Goal: Task Accomplishment & Management: Use online tool/utility

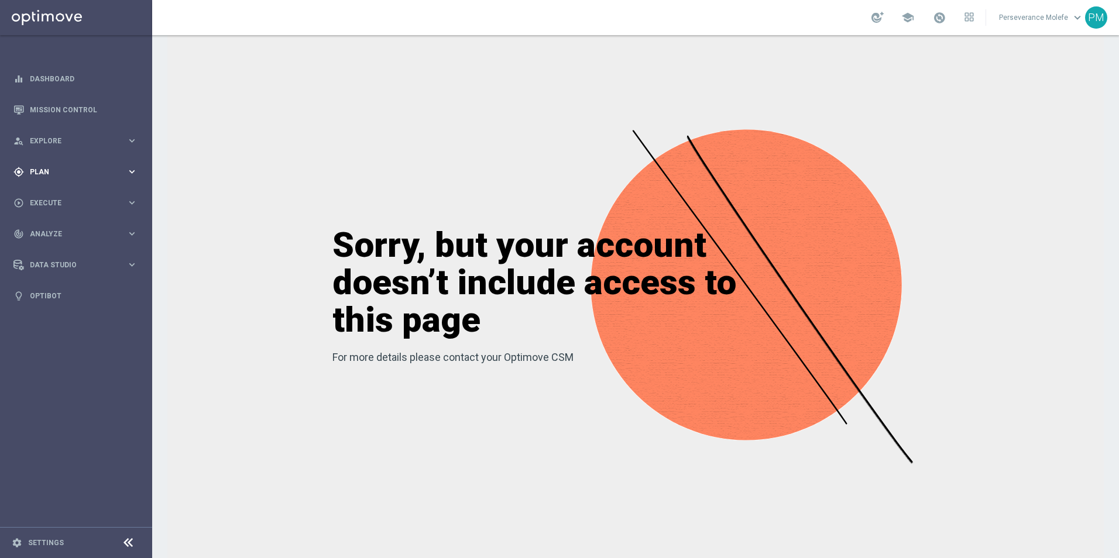
click at [85, 169] on span "Plan" at bounding box center [78, 171] width 97 height 7
click at [53, 233] on span "Templates" at bounding box center [73, 231] width 84 height 7
click at [60, 251] on link "Optimail" at bounding box center [78, 248] width 85 height 9
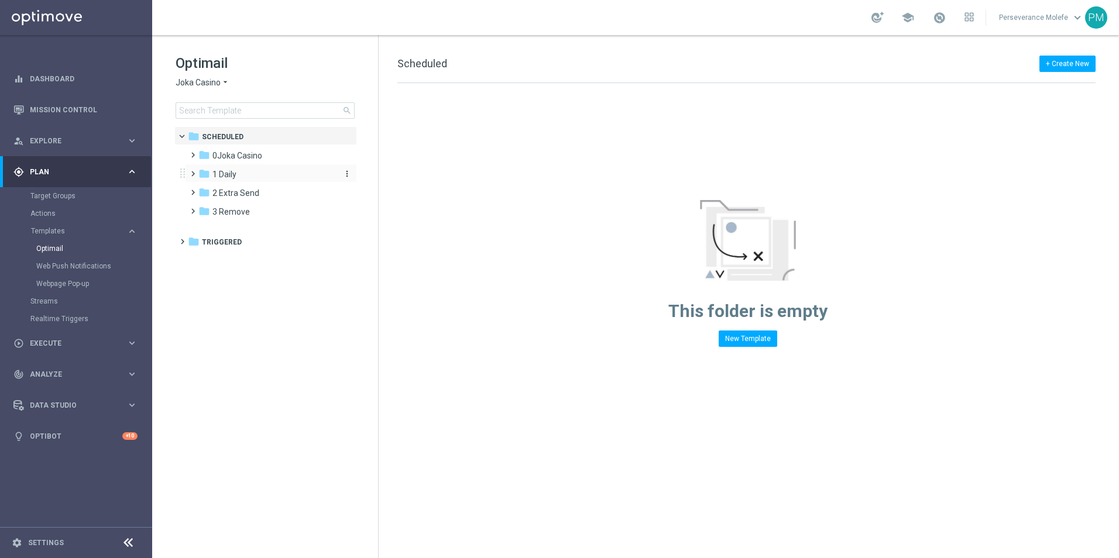
click at [223, 180] on div "folder 1 Daily" at bounding box center [265, 174] width 135 height 13
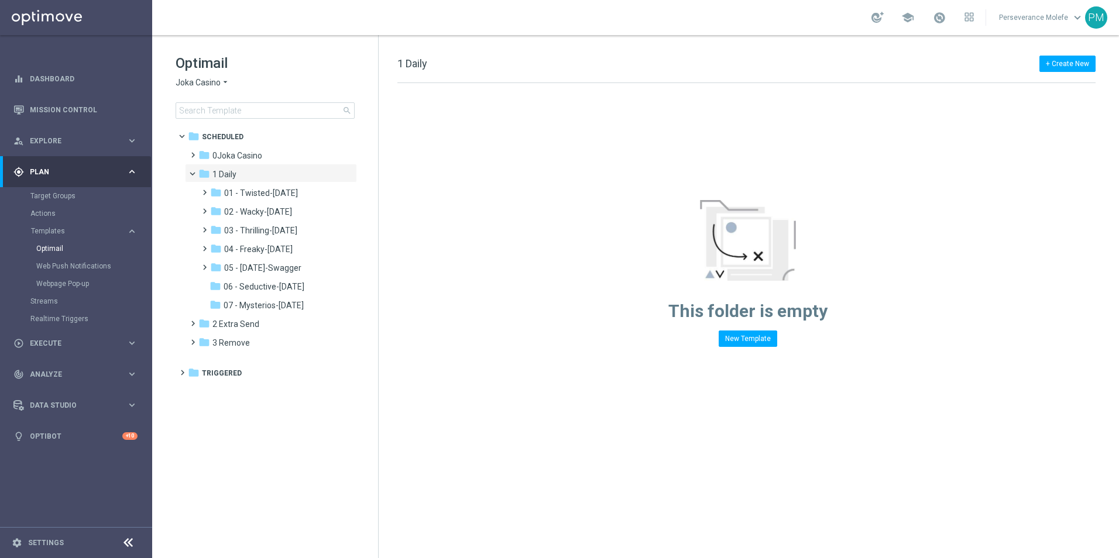
click at [207, 92] on div "Optimail Joka Casino arrow_drop_down × Joka Casino search" at bounding box center [276, 86] width 202 height 65
click at [208, 84] on span "Joka Casino" at bounding box center [197, 82] width 45 height 11
click at [216, 190] on div "Casino Joka" at bounding box center [220, 194] width 88 height 14
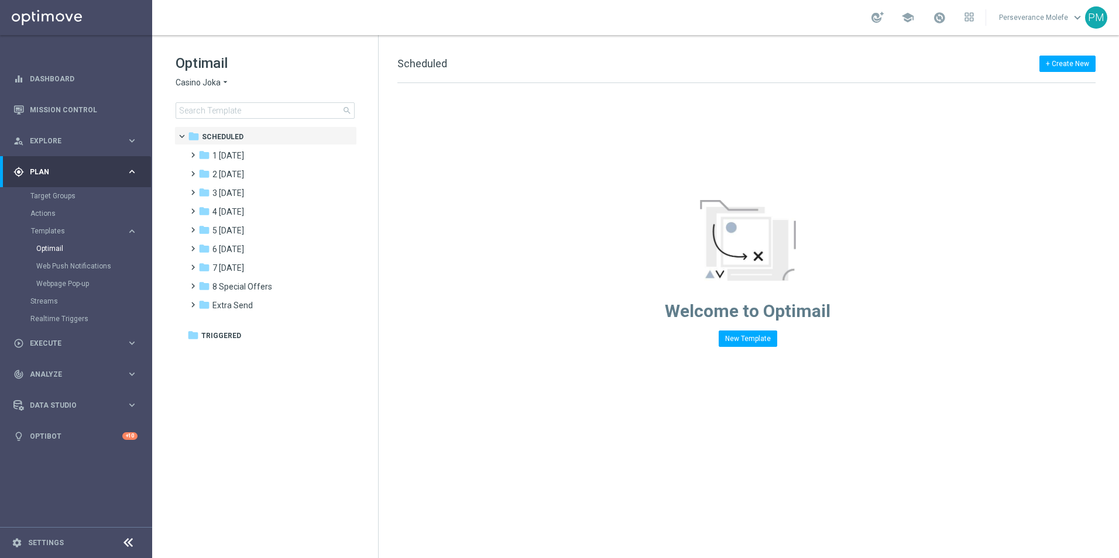
click at [218, 84] on span "Casino Joka" at bounding box center [197, 82] width 45 height 11
click at [230, 195] on div "Casino Joka" at bounding box center [220, 194] width 88 height 14
click at [252, 243] on div "folder 6 [DATE]" at bounding box center [265, 249] width 135 height 13
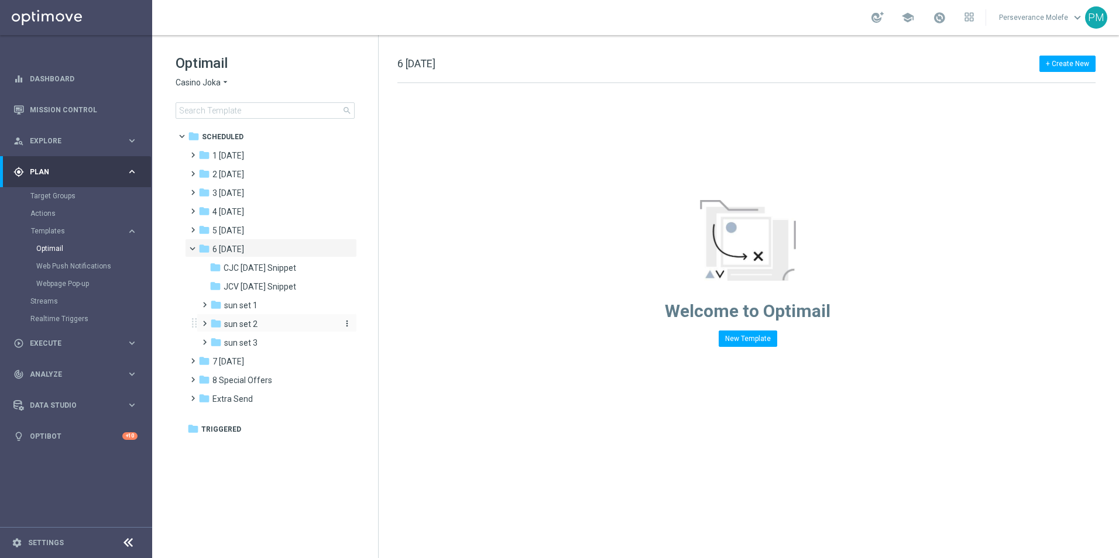
click at [264, 324] on div "folder sun set 2" at bounding box center [272, 324] width 125 height 13
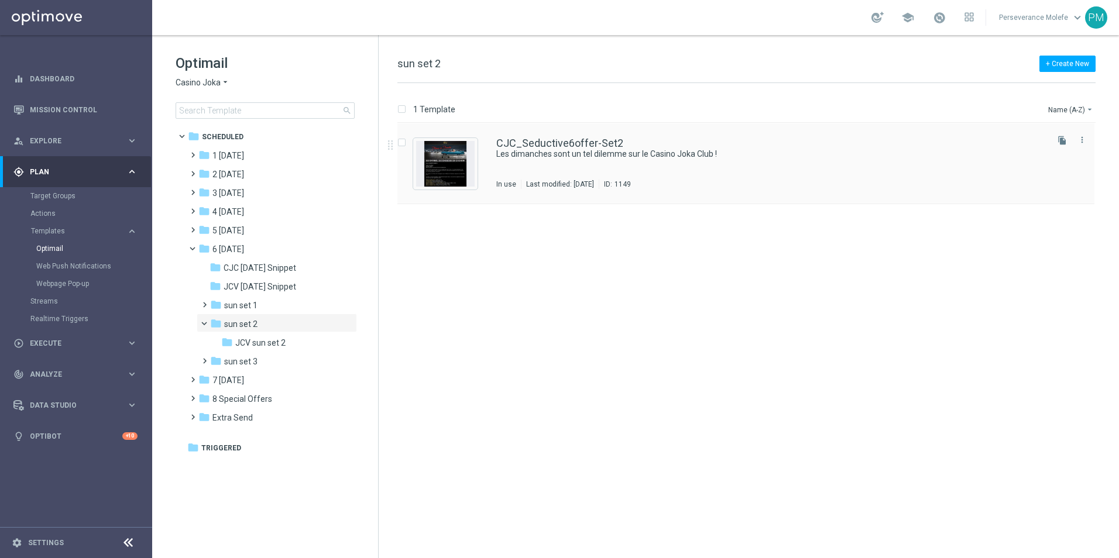
click at [548, 137] on div "CJC_Seductive6offer-Set2 Les dimanches sont un tel dilemme sur le Casino Joka C…" at bounding box center [745, 163] width 697 height 81
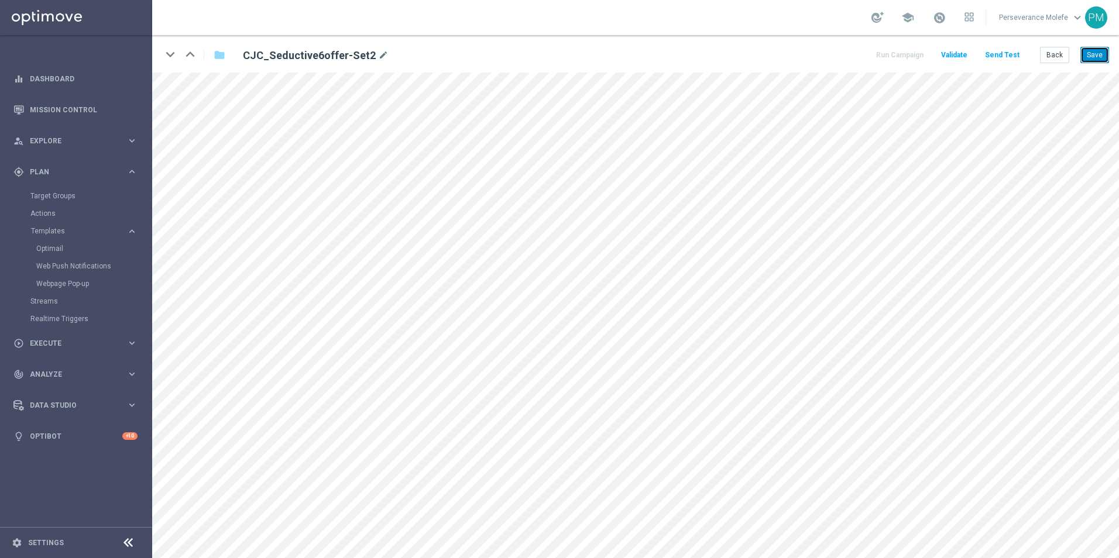
click at [1097, 60] on button "Save" at bounding box center [1094, 55] width 29 height 16
click at [1057, 50] on button "Back" at bounding box center [1054, 55] width 29 height 16
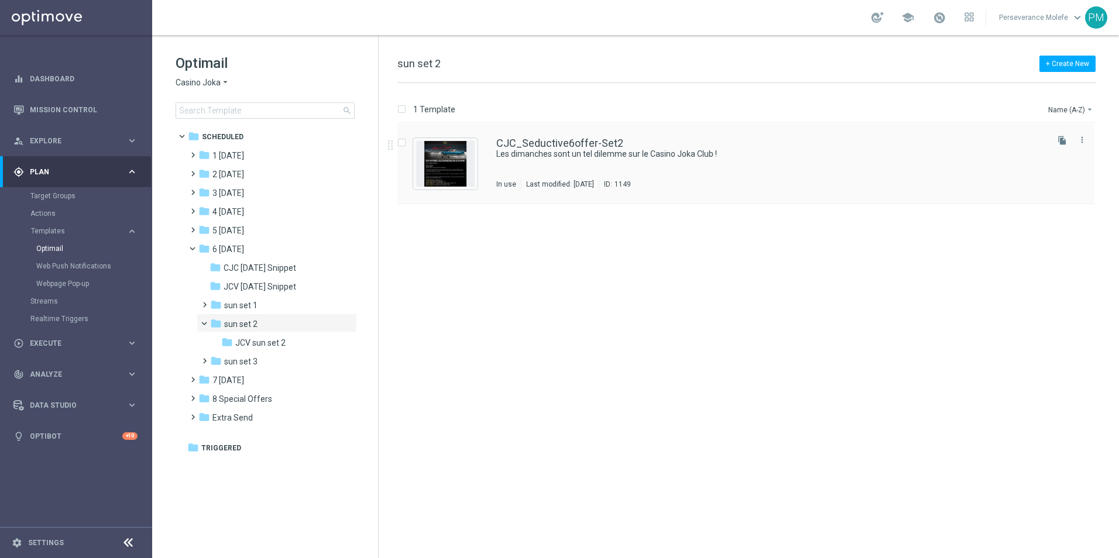
click at [575, 136] on div "CJC_Seductive6offer-Set2 Les dimanches sont un tel dilemme sur le Casino Joka C…" at bounding box center [745, 163] width 697 height 81
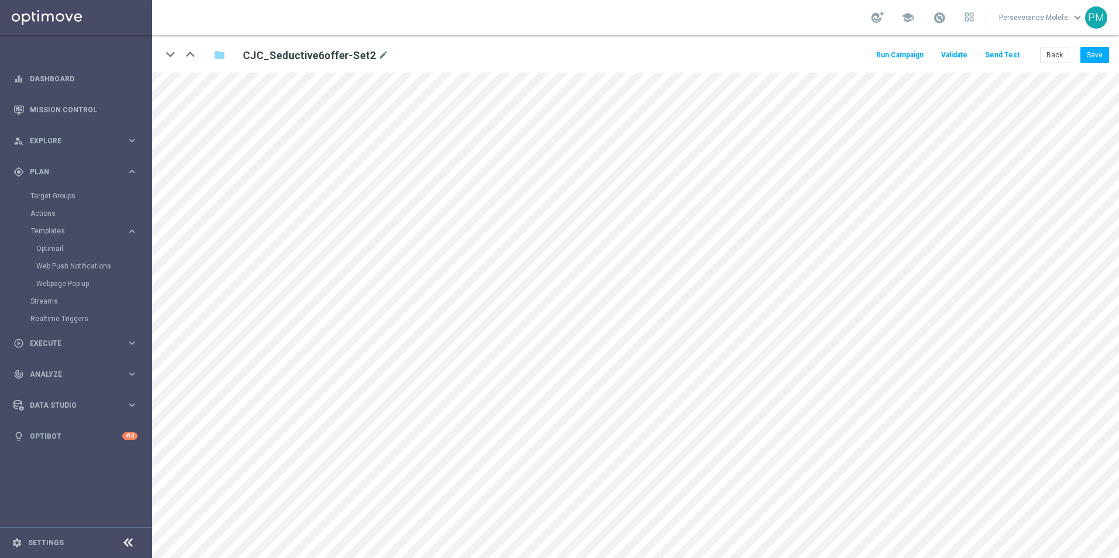
click at [1007, 58] on button "Send Test" at bounding box center [1002, 55] width 38 height 16
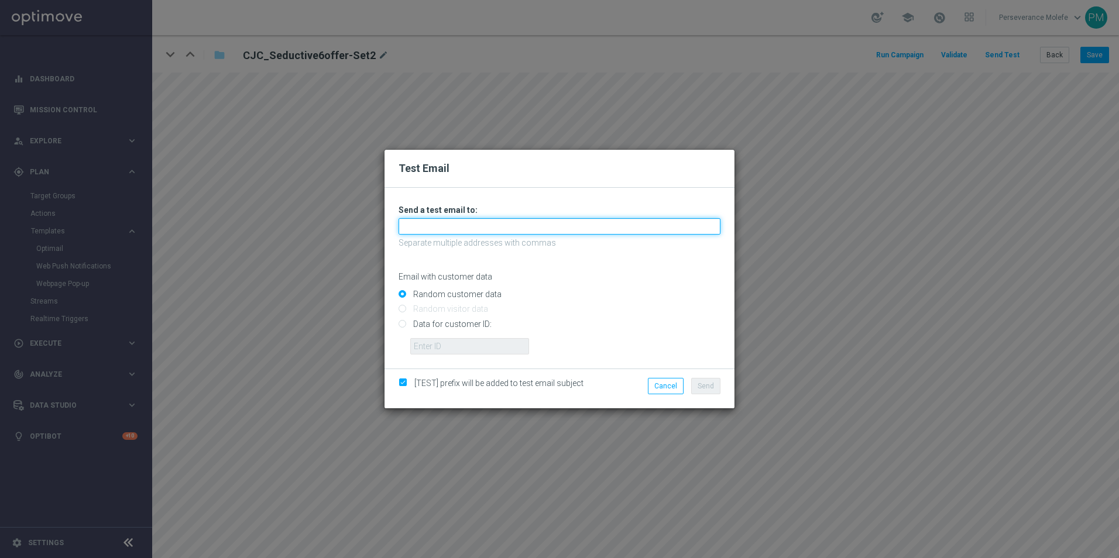
click at [459, 229] on input "text" at bounding box center [559, 226] width 322 height 16
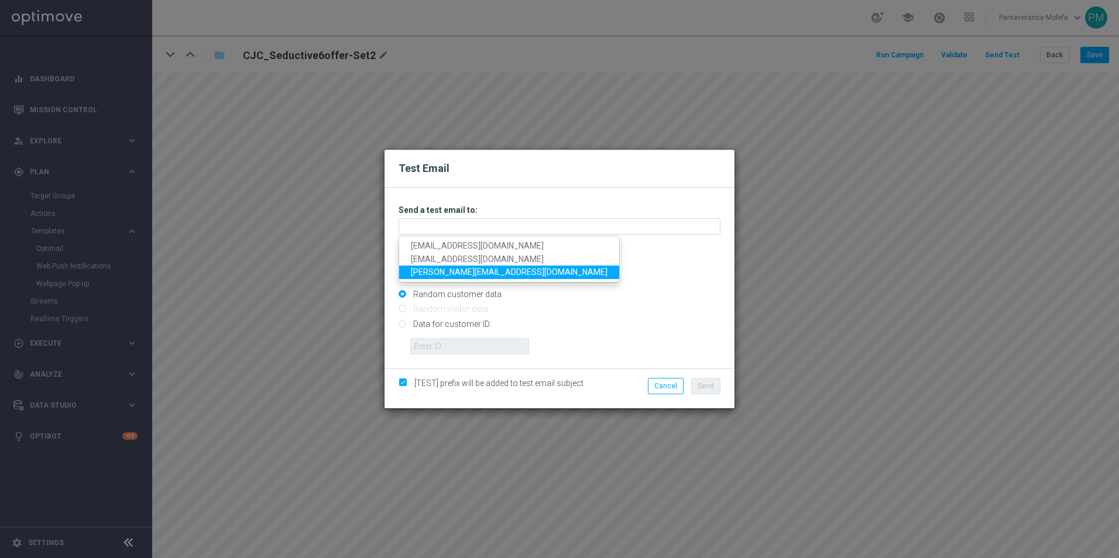
click at [463, 273] on link "[PERSON_NAME][EMAIL_ADDRESS][DOMAIN_NAME]" at bounding box center [509, 272] width 220 height 13
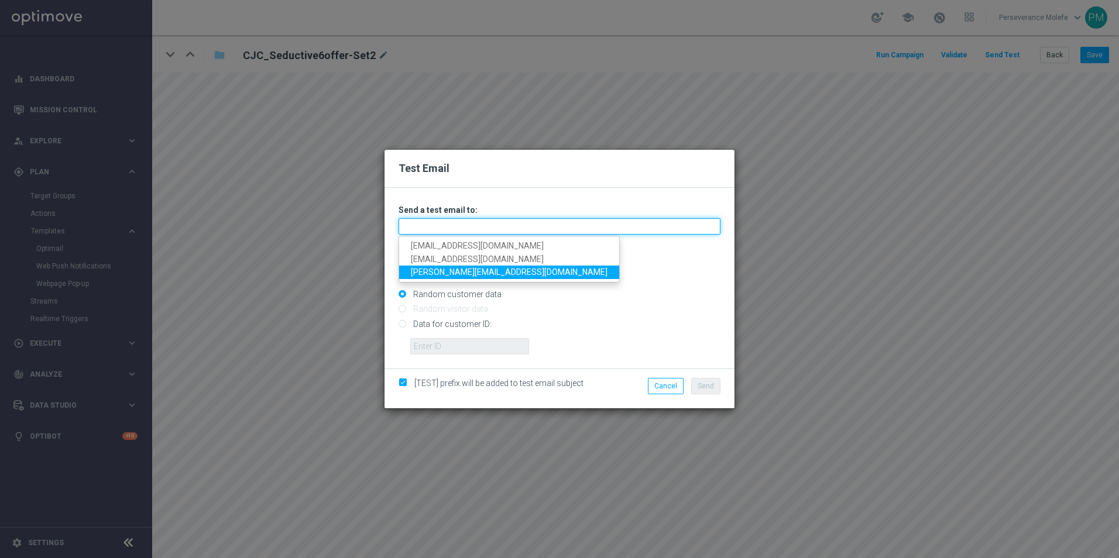
type input "[PERSON_NAME][EMAIL_ADDRESS][DOMAIN_NAME]"
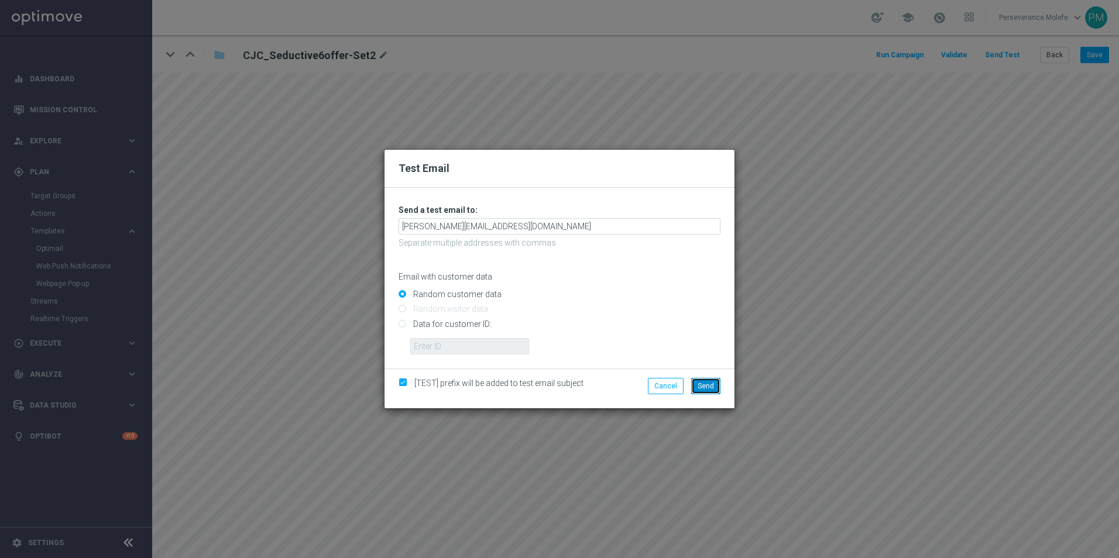
click at [706, 387] on span "Send" at bounding box center [705, 386] width 16 height 8
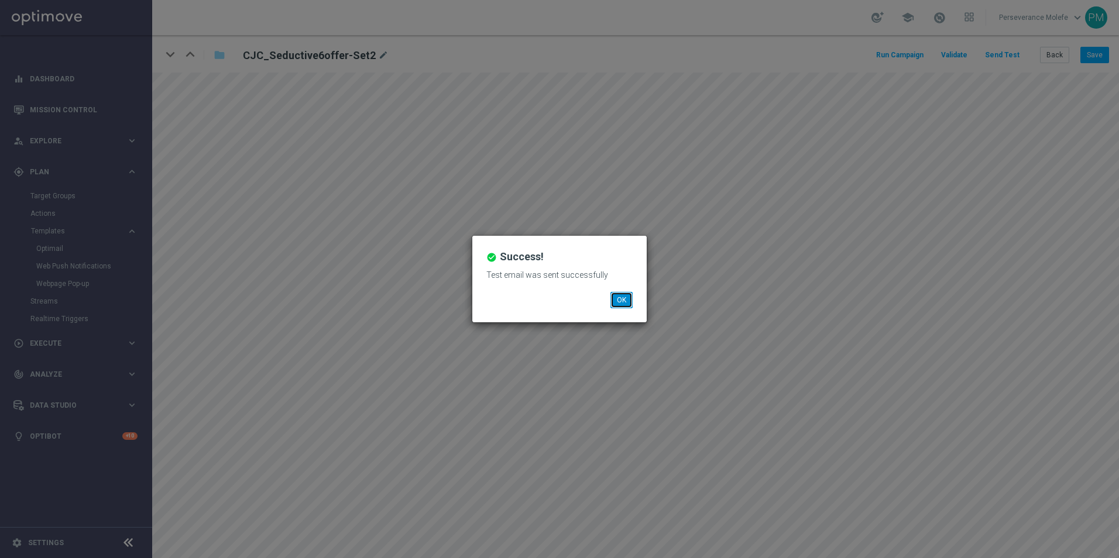
click at [618, 301] on button "OK" at bounding box center [621, 300] width 22 height 16
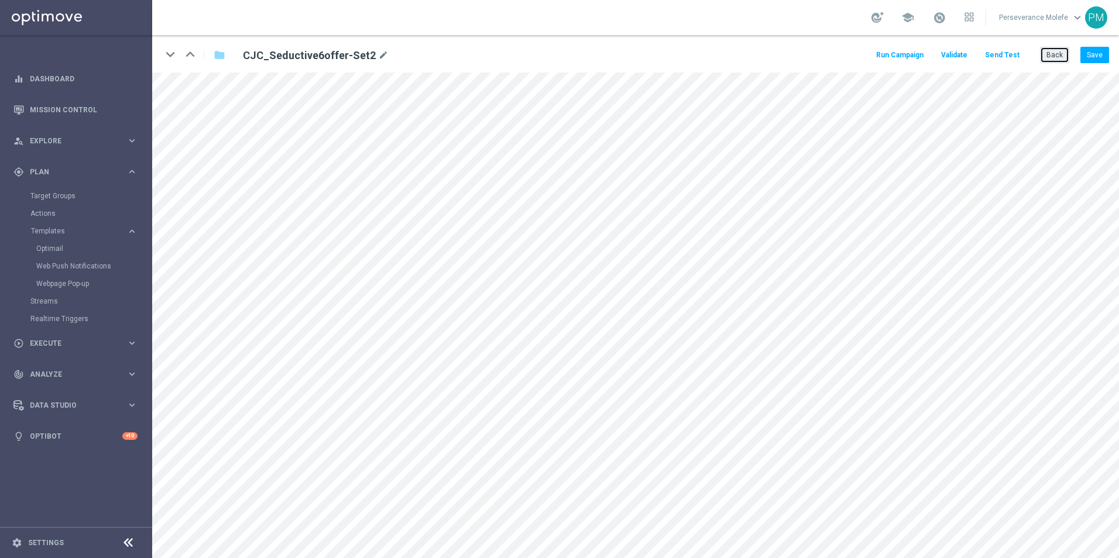
click at [1055, 61] on button "Back" at bounding box center [1054, 55] width 29 height 16
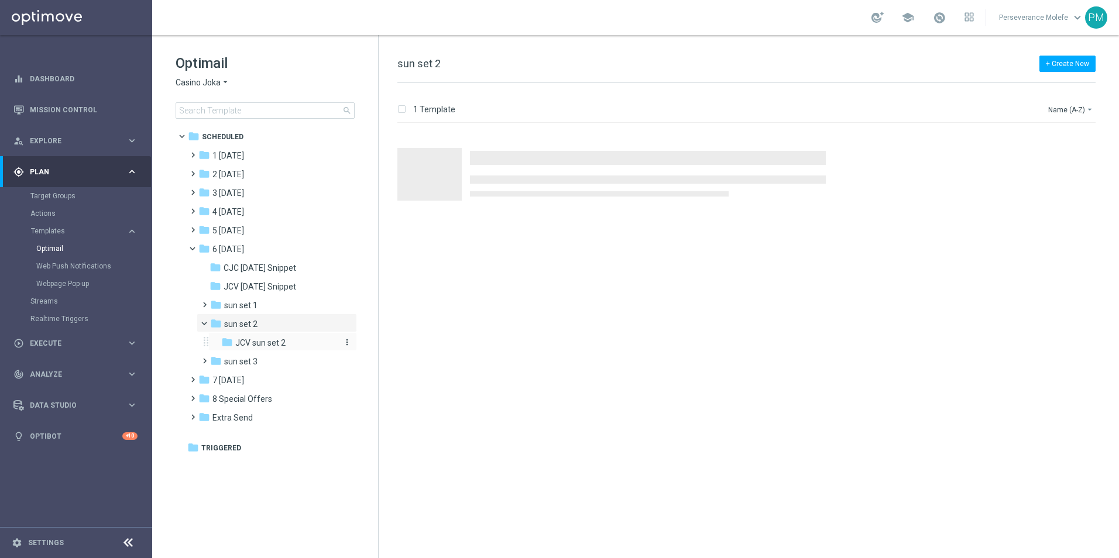
click at [288, 342] on div "folder JCV sun set 2" at bounding box center [278, 342] width 115 height 13
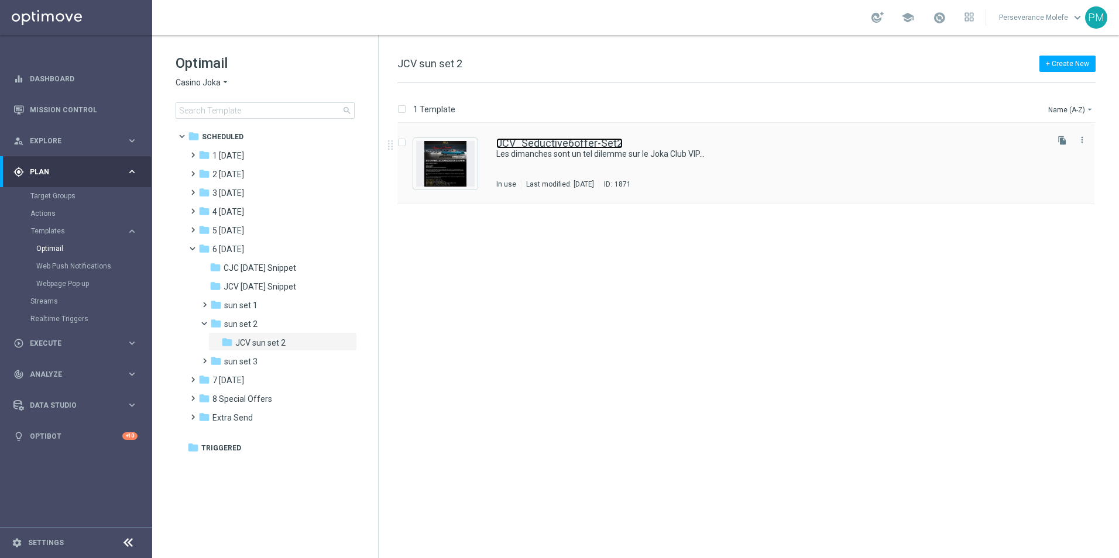
click at [555, 144] on link "JCV_Seductive6offer-Set2" at bounding box center [559, 143] width 126 height 11
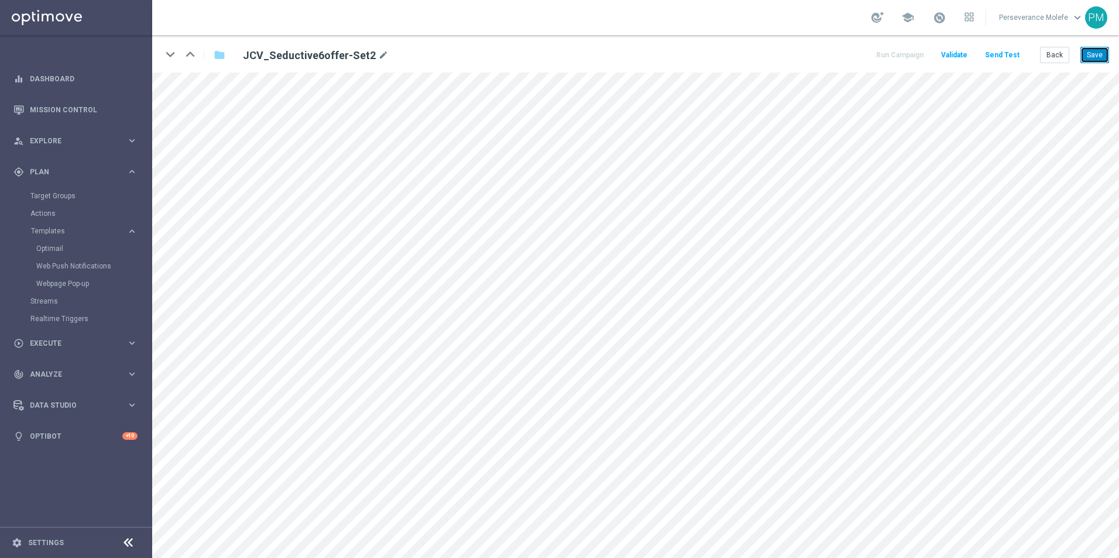
click at [1092, 56] on button "Save" at bounding box center [1094, 55] width 29 height 16
click at [1066, 51] on button "Back" at bounding box center [1054, 55] width 29 height 16
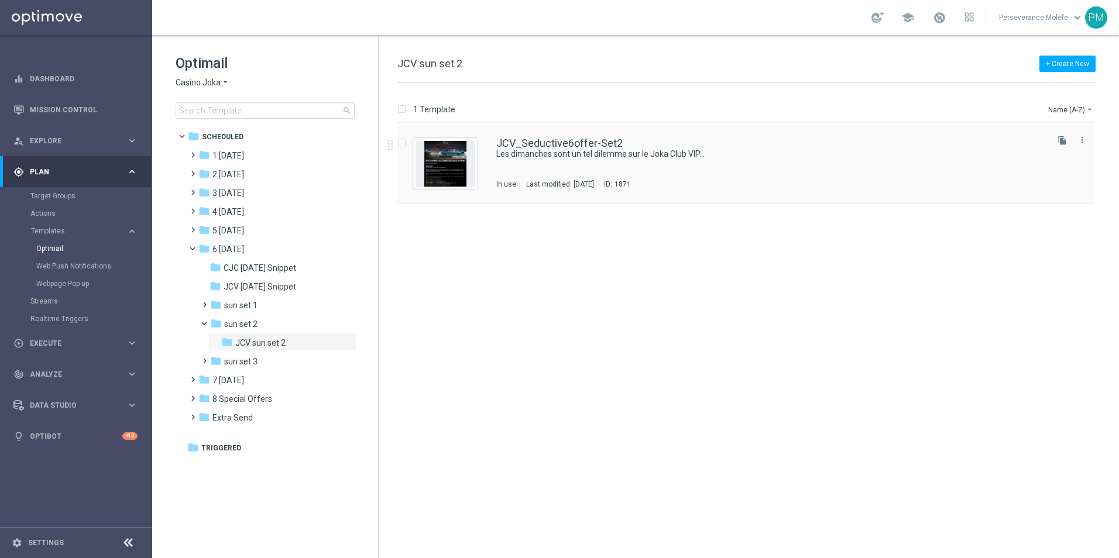
click at [551, 137] on div "JCV_Seductive6offer-Set2 Les dimanches sont un tel dilemme sur le Joka Club VIP…" at bounding box center [745, 163] width 697 height 81
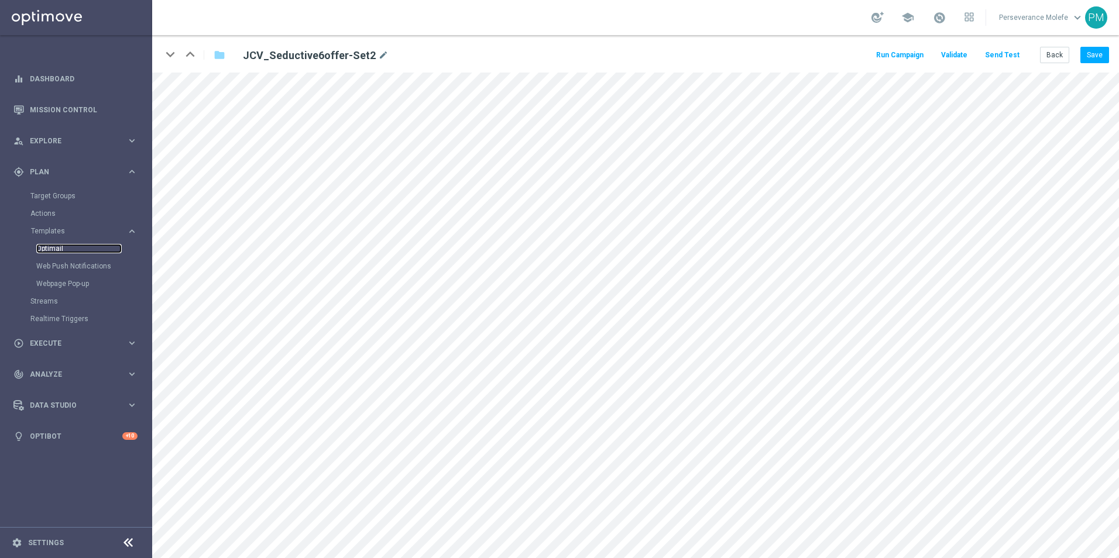
click at [51, 251] on link "Optimail" at bounding box center [78, 248] width 85 height 9
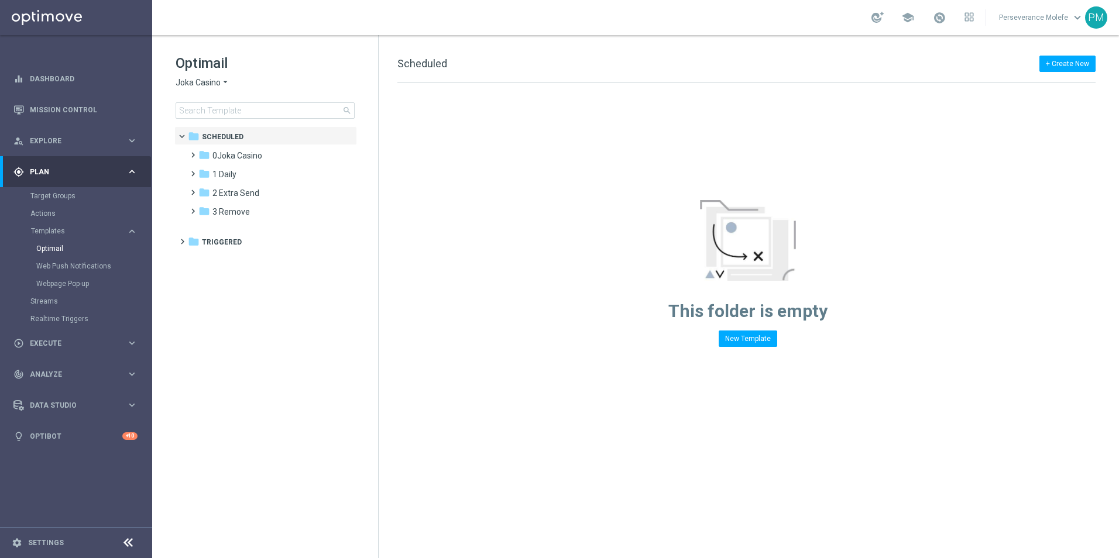
click at [208, 83] on span "Joka Casino" at bounding box center [197, 82] width 45 height 11
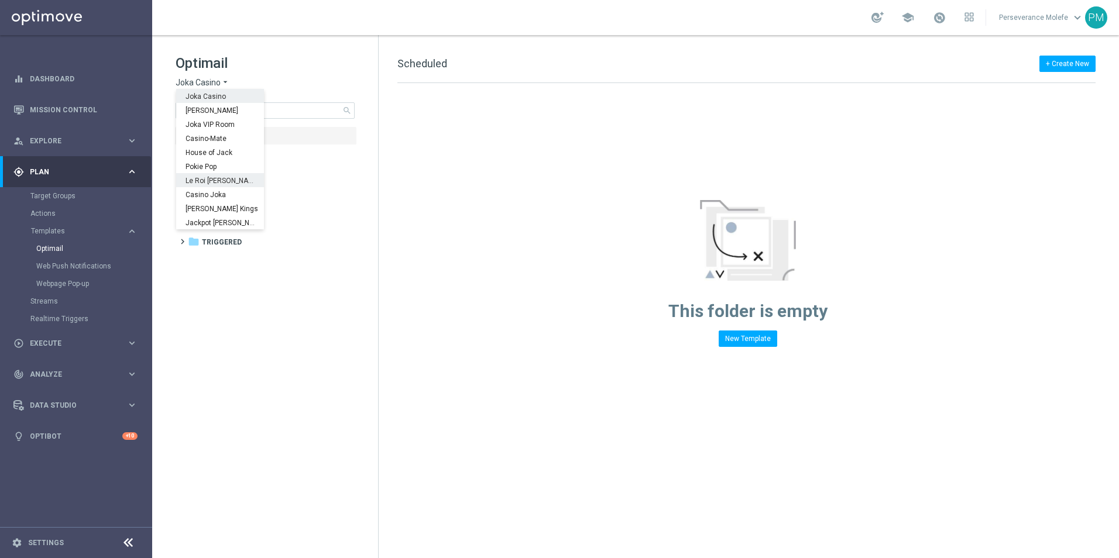
click at [0, 0] on span "Le Roi [PERSON_NAME]" at bounding box center [0, 0] width 0 height 0
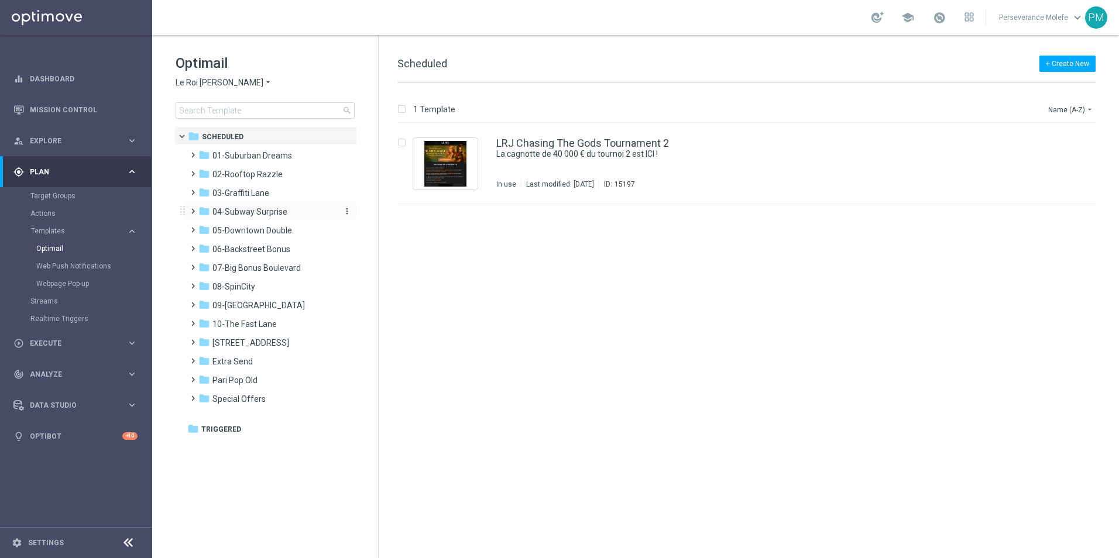
click at [259, 215] on span "04-Subway Surprise" at bounding box center [249, 212] width 75 height 11
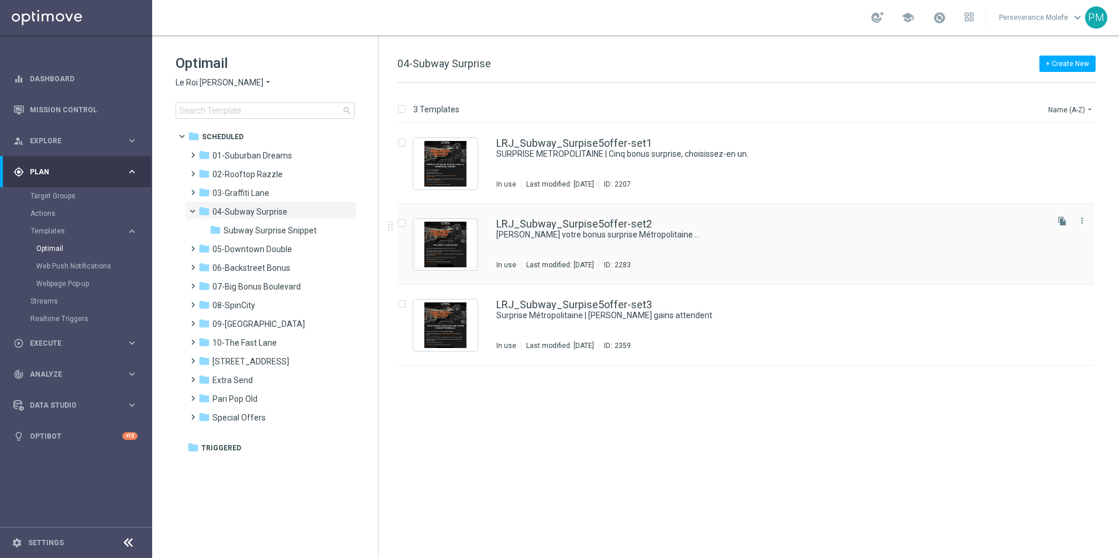
click at [622, 218] on div "LRJ_Subway_Surpise5offer-set2 [PERSON_NAME] votre bonus surprise Métropolitaine…" at bounding box center [745, 244] width 697 height 81
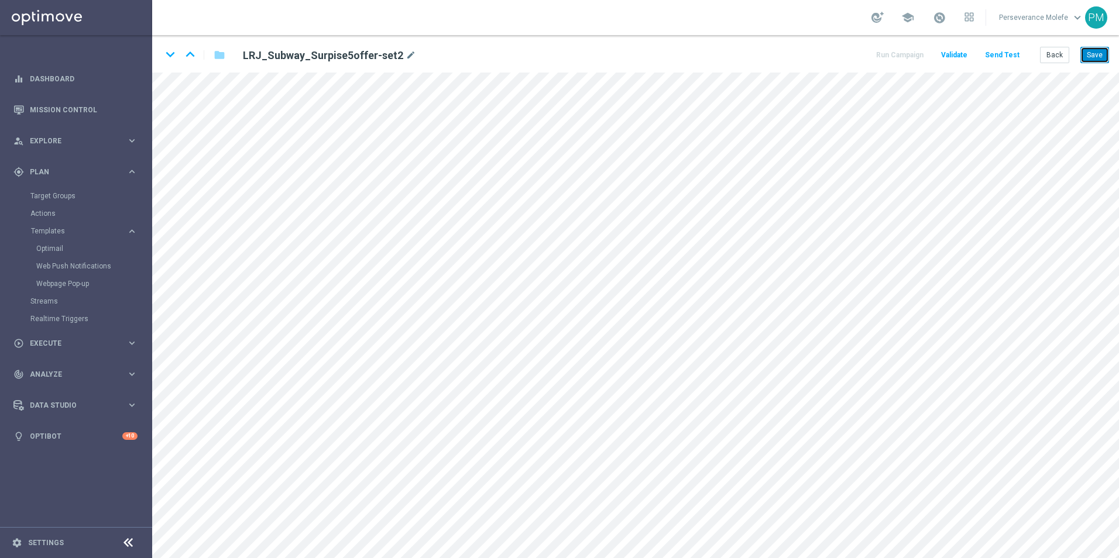
click at [1102, 52] on button "Save" at bounding box center [1094, 55] width 29 height 16
click at [1004, 58] on button "Send Test" at bounding box center [1002, 55] width 38 height 16
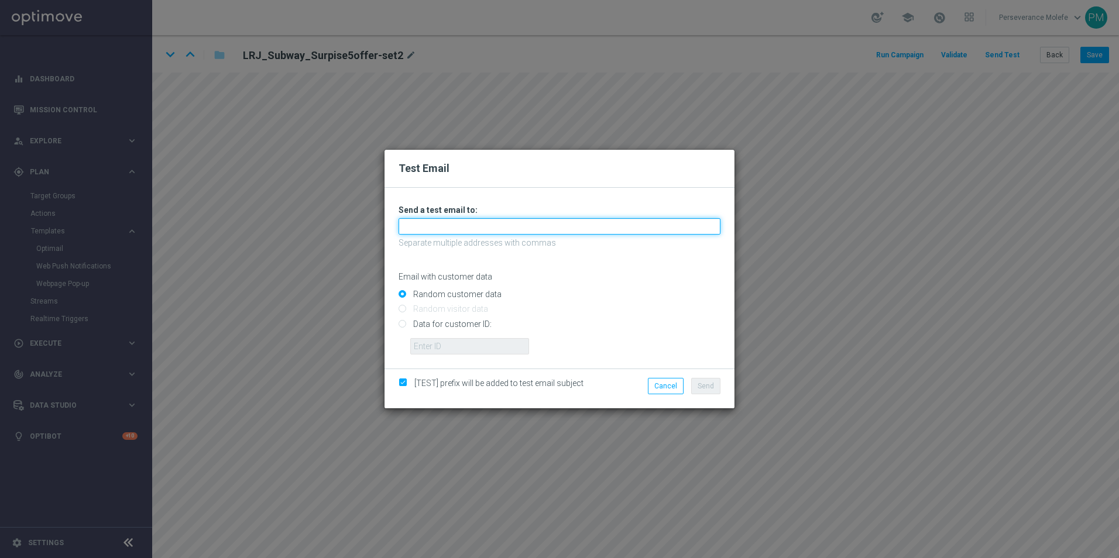
click at [491, 233] on input "text" at bounding box center [559, 226] width 322 height 16
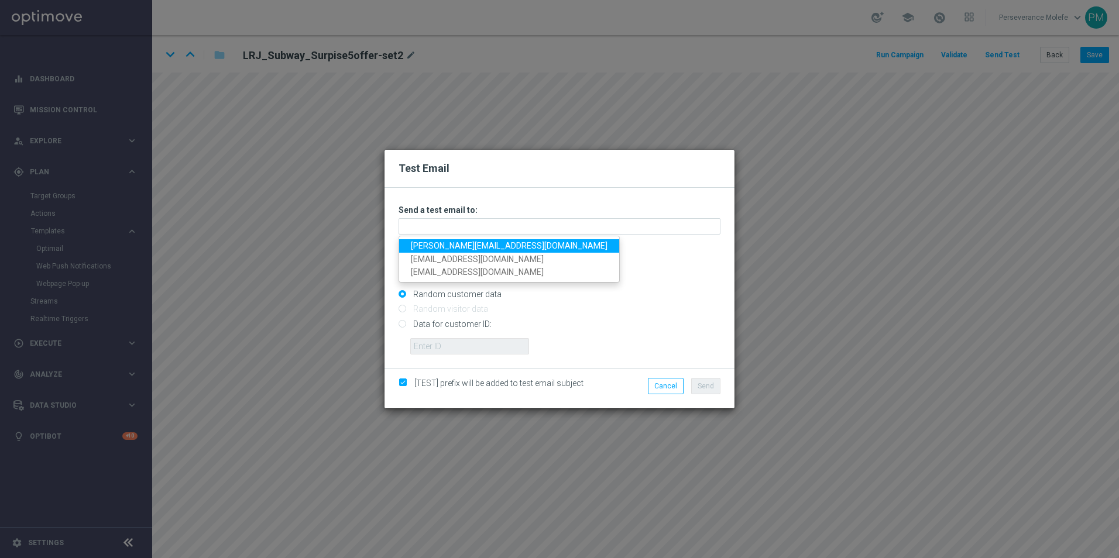
click at [472, 249] on link "[PERSON_NAME][EMAIL_ADDRESS][DOMAIN_NAME]" at bounding box center [509, 245] width 220 height 13
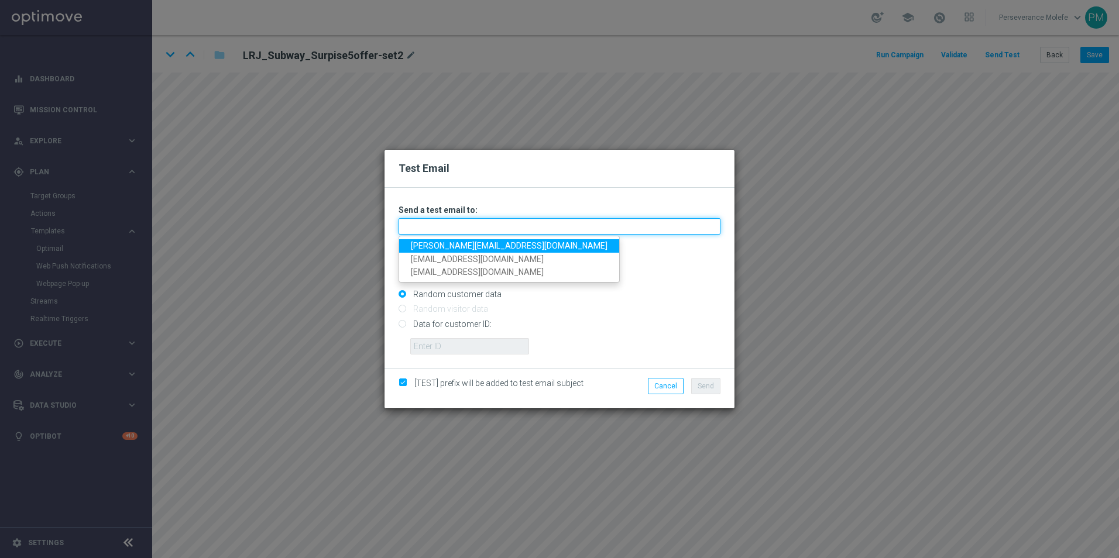
type input "[PERSON_NAME][EMAIL_ADDRESS][DOMAIN_NAME]"
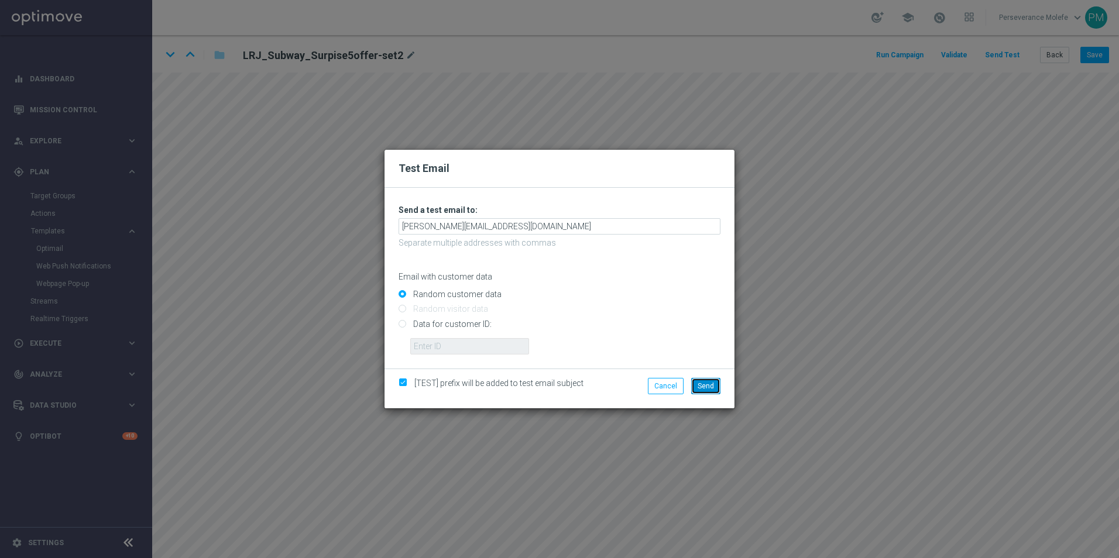
click at [712, 386] on span "Send" at bounding box center [705, 386] width 16 height 8
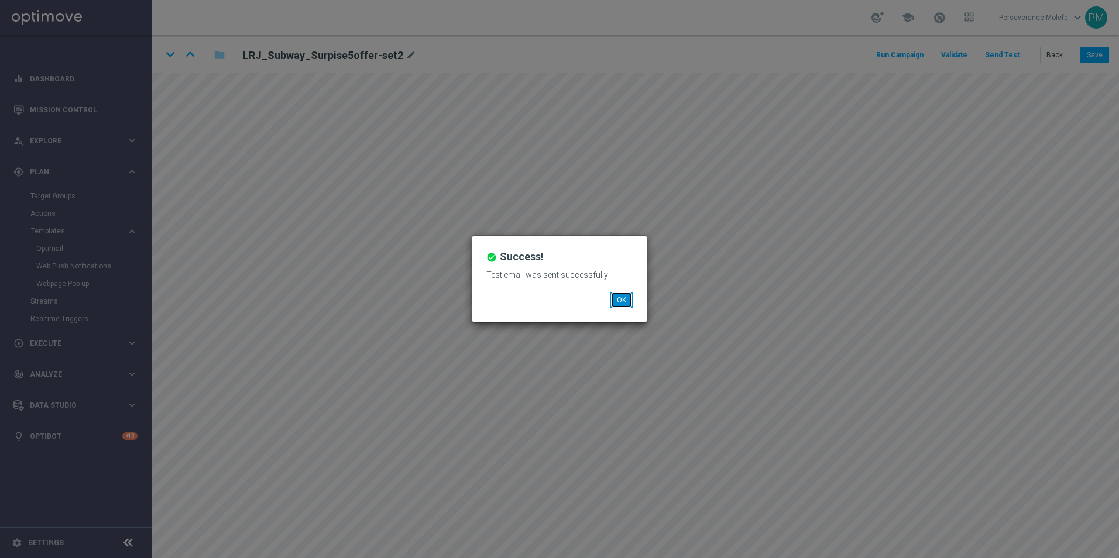
click at [614, 299] on button "OK" at bounding box center [621, 300] width 22 height 16
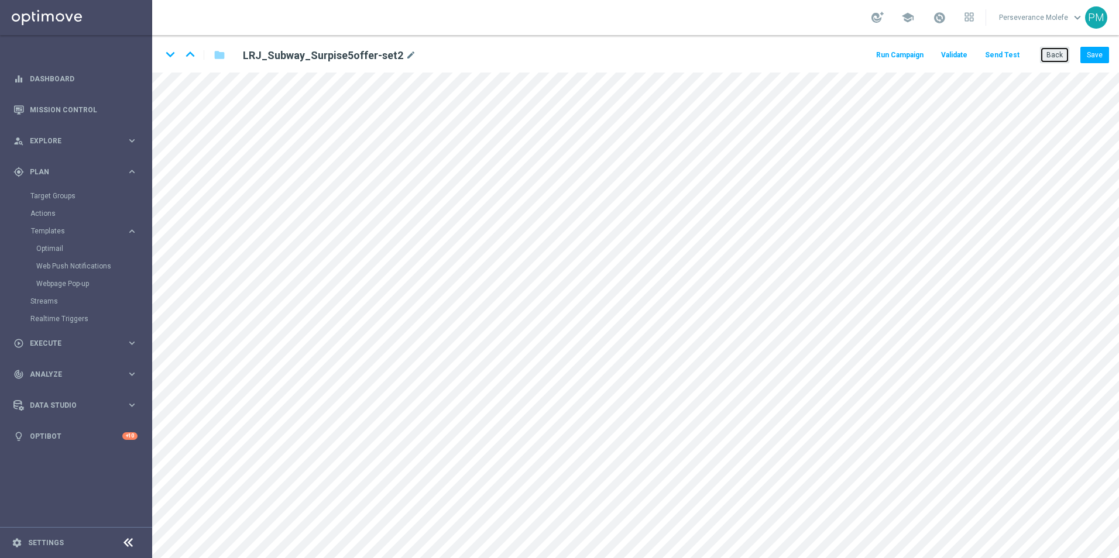
click at [1054, 60] on button "Back" at bounding box center [1054, 55] width 29 height 16
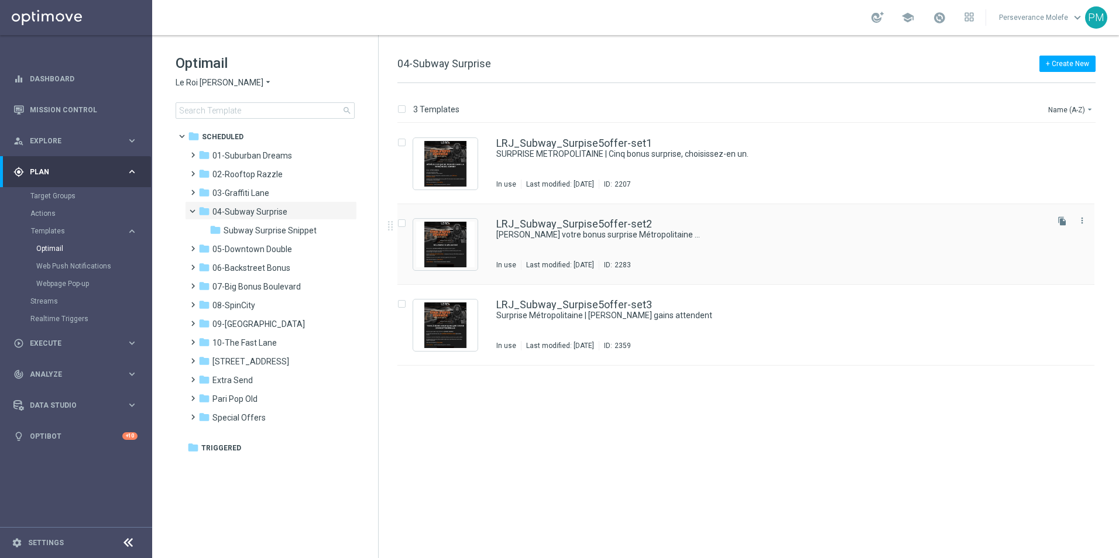
click at [554, 211] on div "LRJ_Subway_Surpise5offer-set2 [PERSON_NAME] votre bonus surprise Métropolitaine…" at bounding box center [745, 244] width 697 height 81
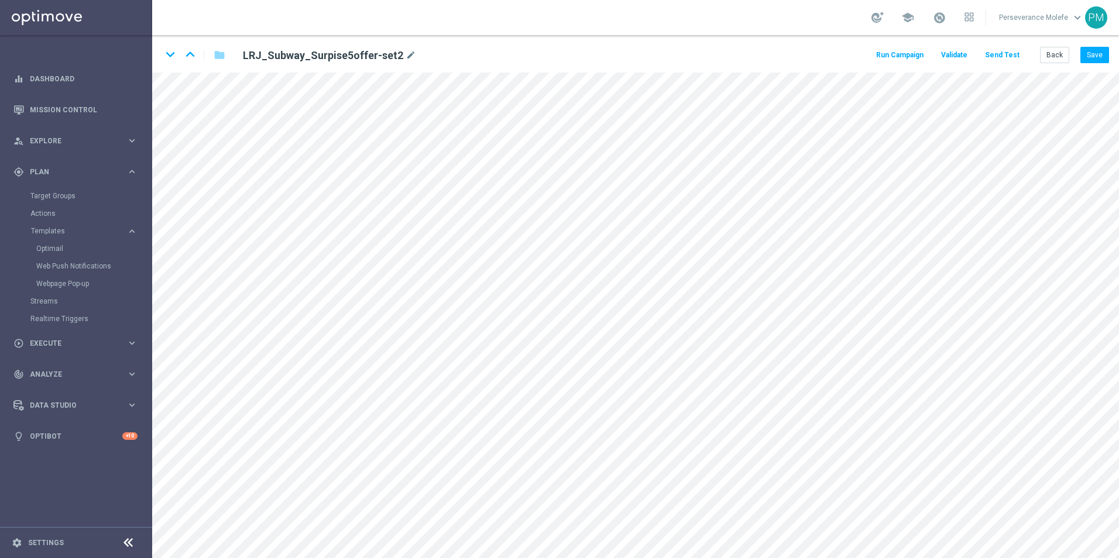
click at [1007, 56] on button "Send Test" at bounding box center [1002, 55] width 38 height 16
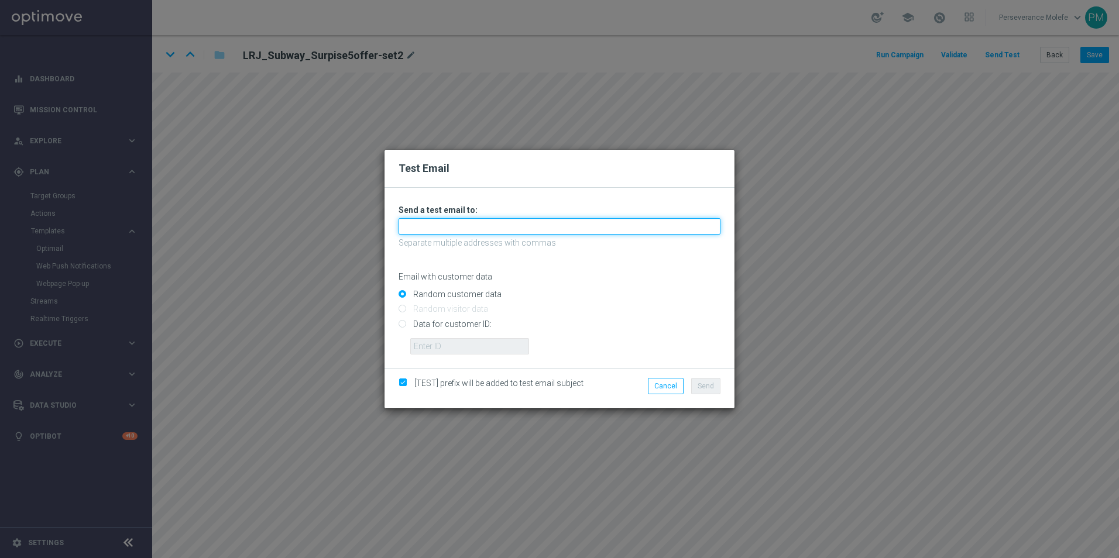
click at [481, 222] on input "text" at bounding box center [559, 226] width 322 height 16
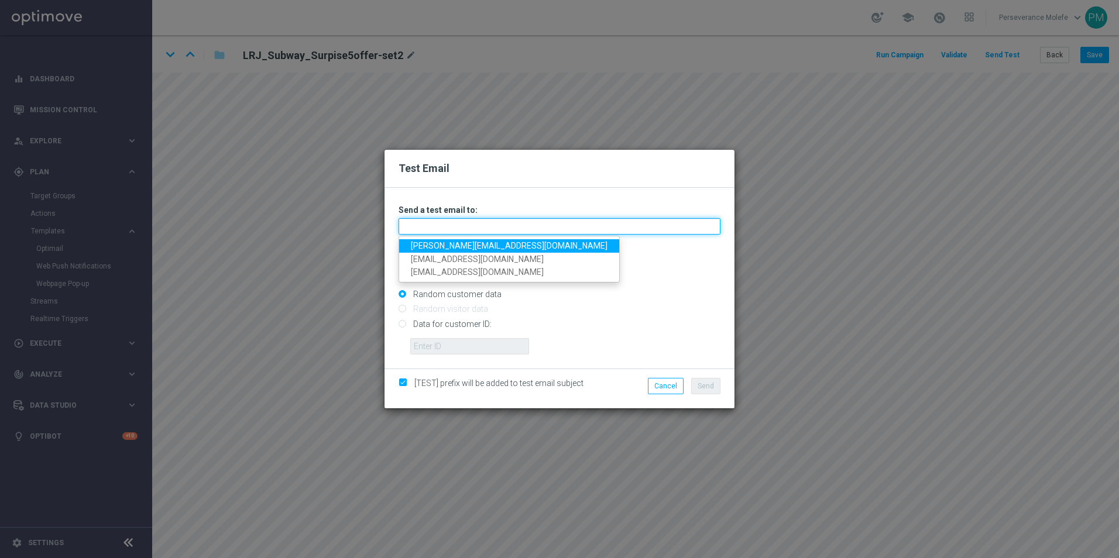
click at [475, 222] on input "text" at bounding box center [559, 226] width 322 height 16
paste input "[PERSON_NAME][EMAIL_ADDRESS][DOMAIN_NAME]"
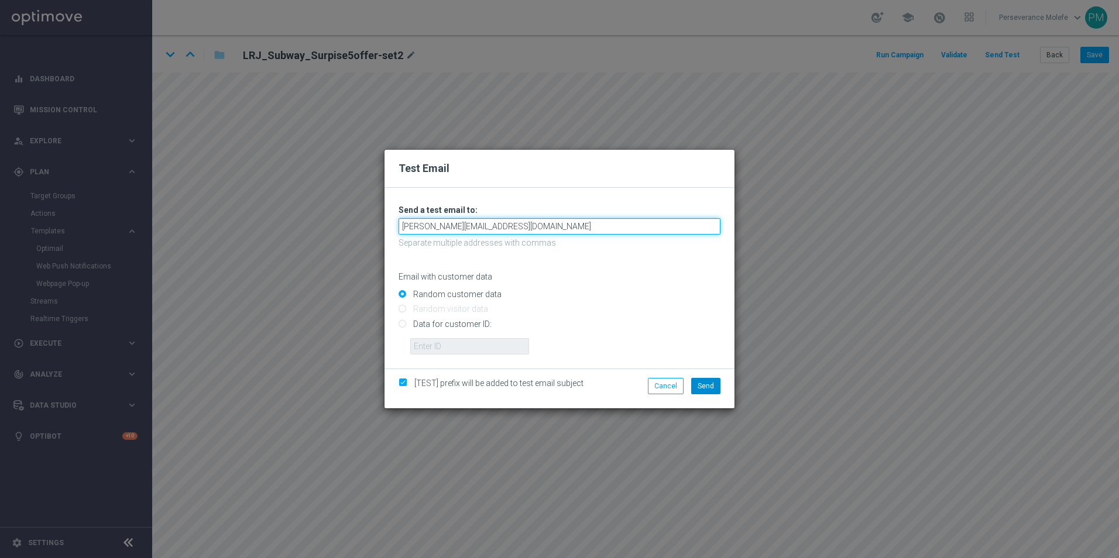
type input "[PERSON_NAME][EMAIL_ADDRESS][DOMAIN_NAME]"
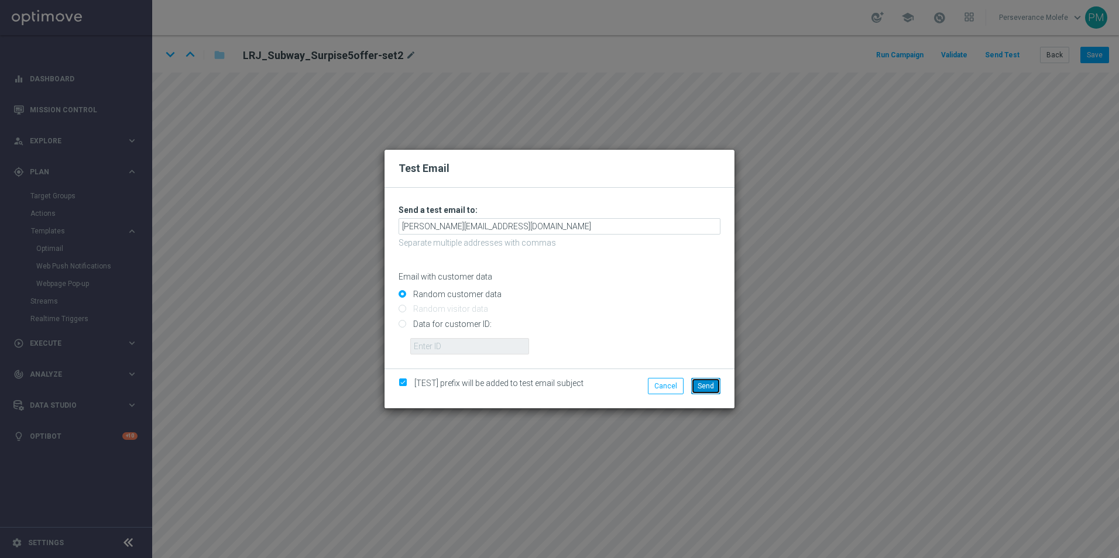
click at [711, 393] on button "Send" at bounding box center [705, 386] width 29 height 16
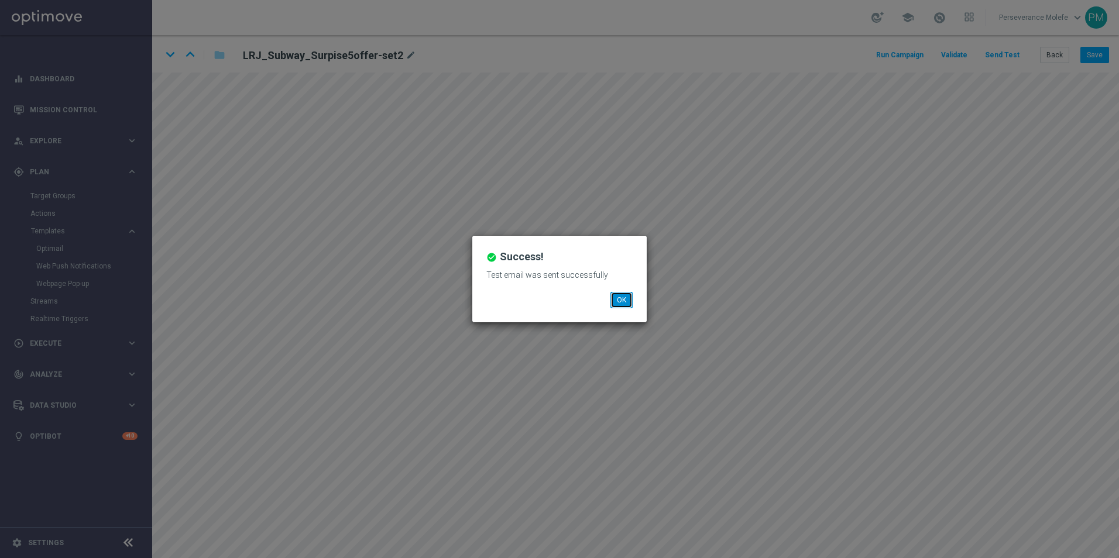
click at [626, 301] on button "OK" at bounding box center [621, 300] width 22 height 16
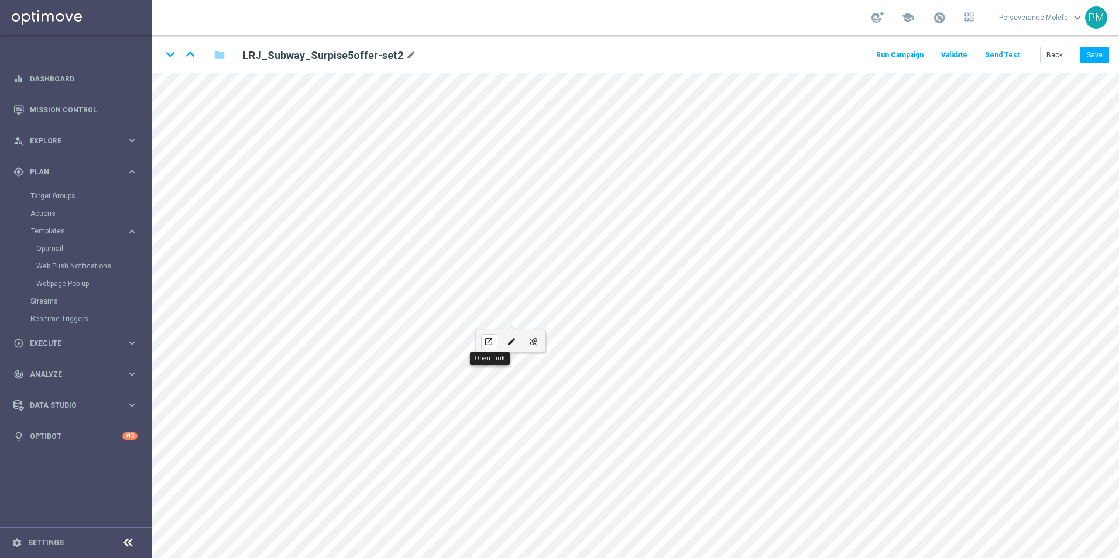
click at [494, 339] on div "open_in_new" at bounding box center [489, 341] width 16 height 15
click at [1054, 60] on button "Back" at bounding box center [1054, 55] width 29 height 16
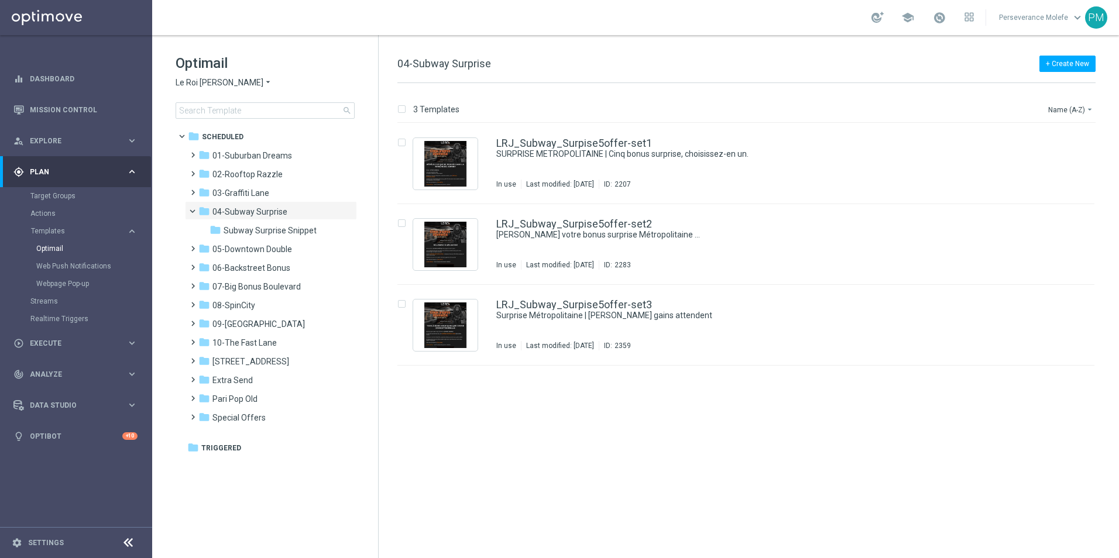
click at [202, 82] on span "Le Roi [PERSON_NAME]" at bounding box center [219, 82] width 88 height 11
click at [0, 0] on span "Casino Joka" at bounding box center [0, 0] width 0 height 0
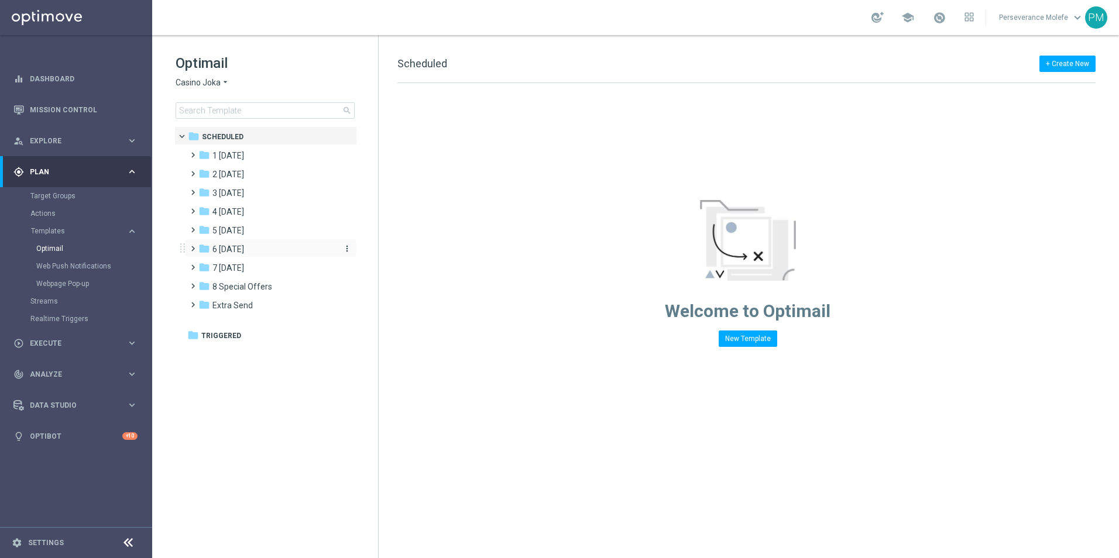
click at [249, 243] on div "folder 6 [DATE]" at bounding box center [265, 249] width 135 height 13
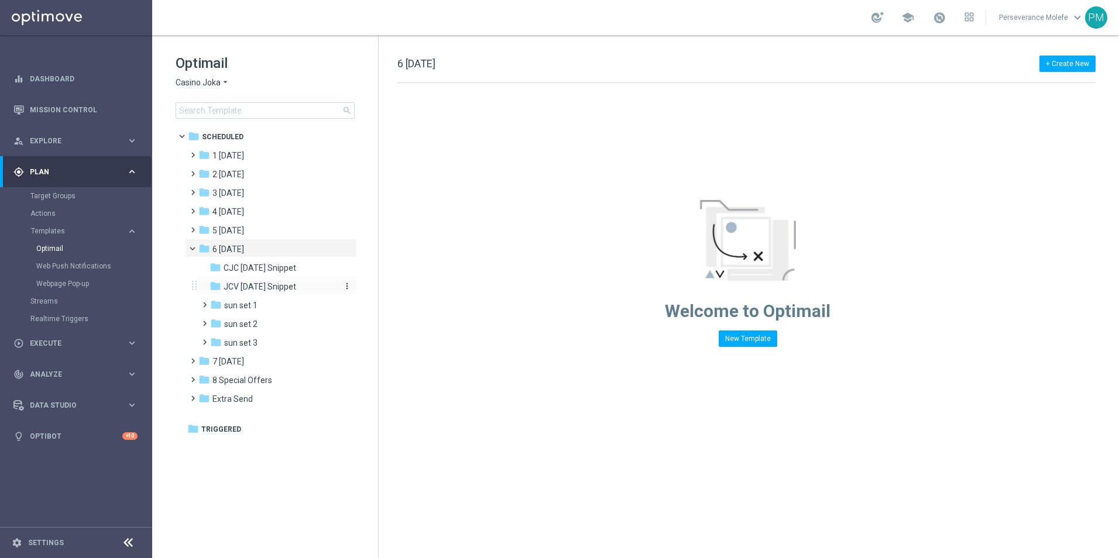
click at [269, 288] on span "JCV [DATE] Snippet" at bounding box center [259, 286] width 73 height 11
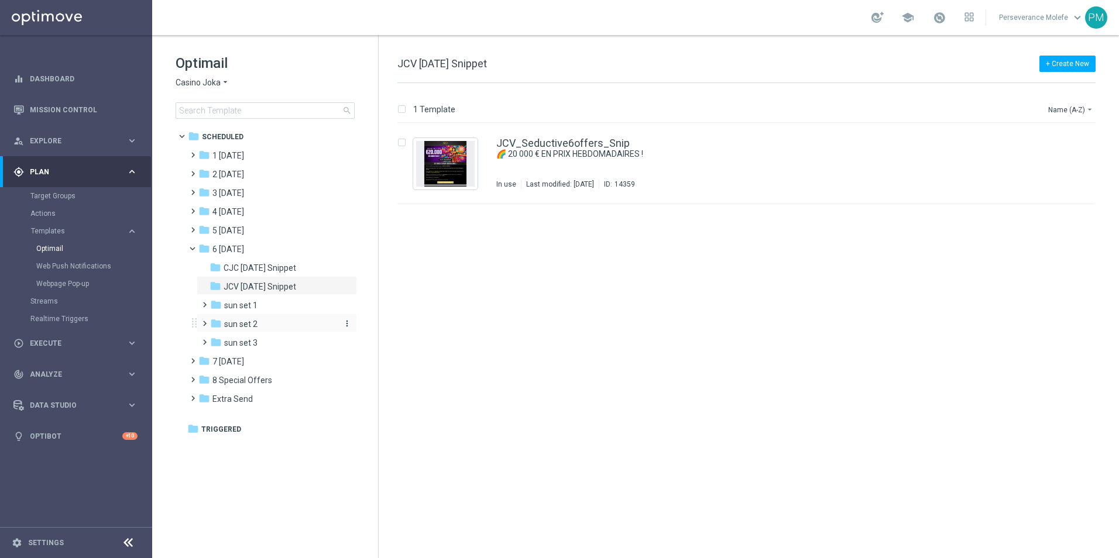
click at [280, 325] on div "folder sun set 2" at bounding box center [272, 324] width 125 height 13
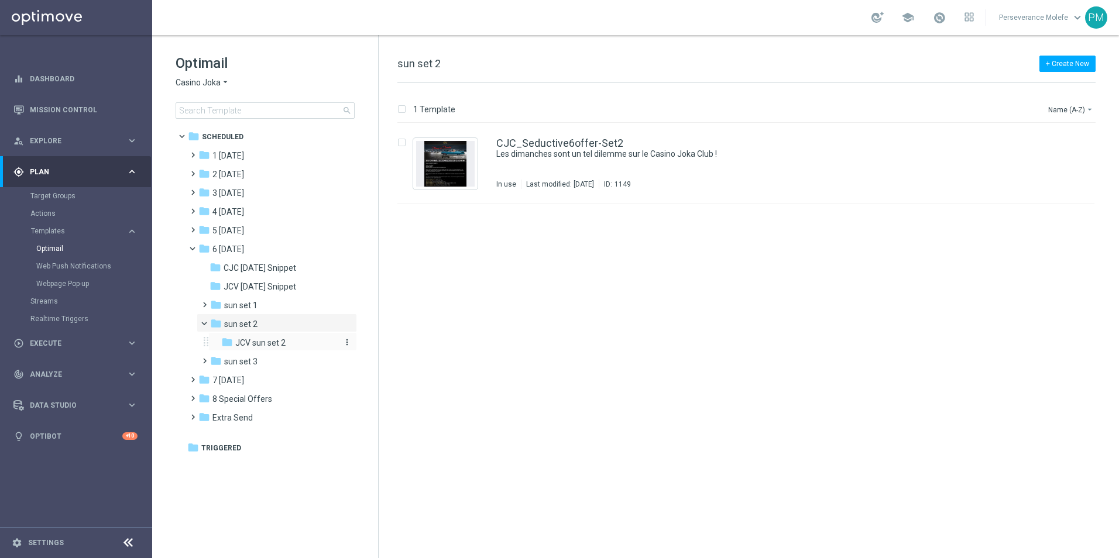
click at [291, 339] on div "folder JCV sun set 2" at bounding box center [278, 342] width 115 height 13
click at [546, 140] on link "JCV_Seductive6offer-Set2" at bounding box center [559, 143] width 126 height 11
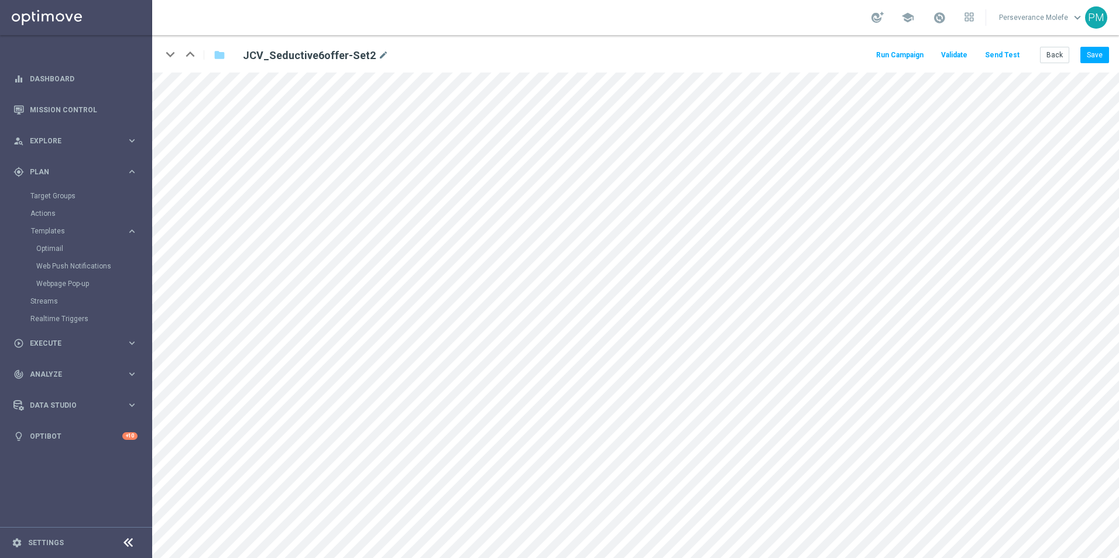
click at [1014, 57] on button "Send Test" at bounding box center [1002, 55] width 38 height 16
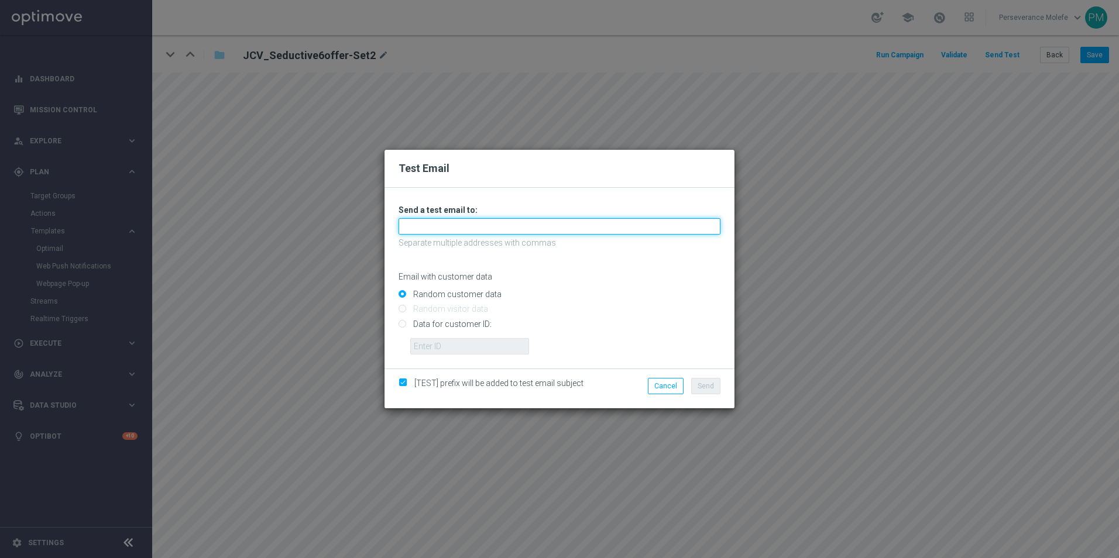
click at [544, 227] on input "text" at bounding box center [559, 226] width 322 height 16
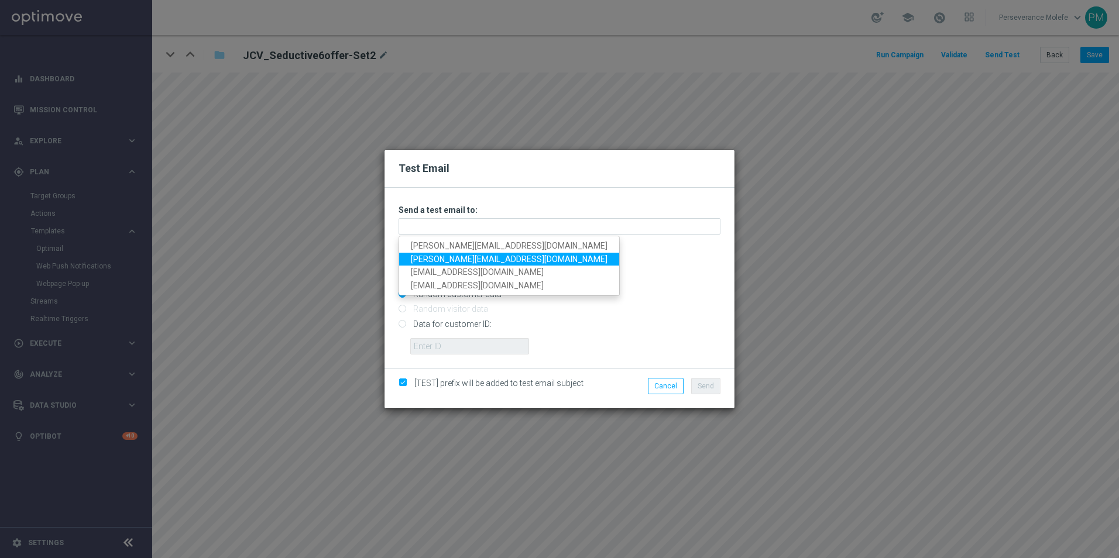
click at [468, 263] on link "[PERSON_NAME][EMAIL_ADDRESS][DOMAIN_NAME]" at bounding box center [509, 259] width 220 height 13
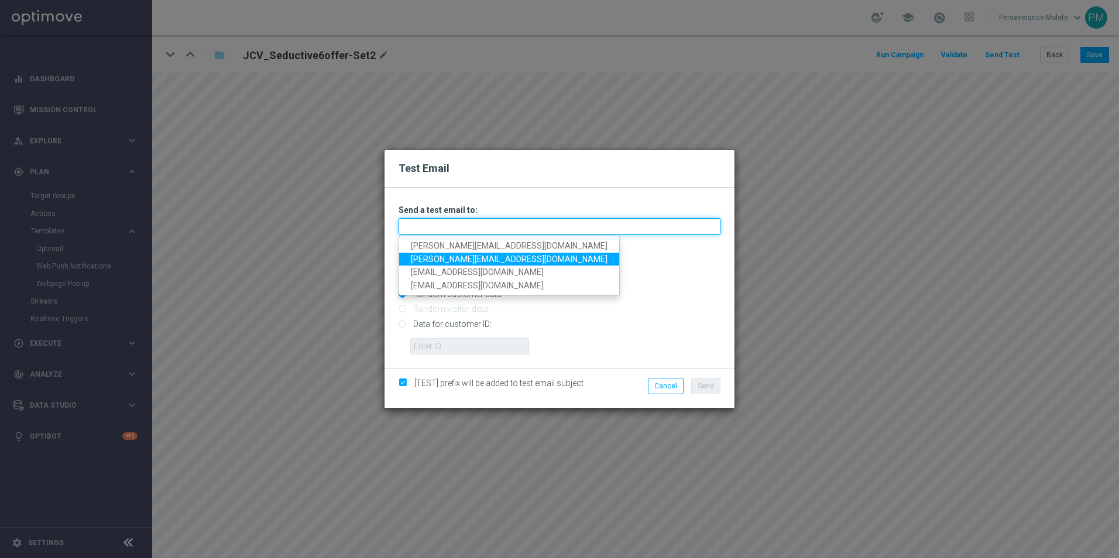
type input "[PERSON_NAME][EMAIL_ADDRESS][DOMAIN_NAME]"
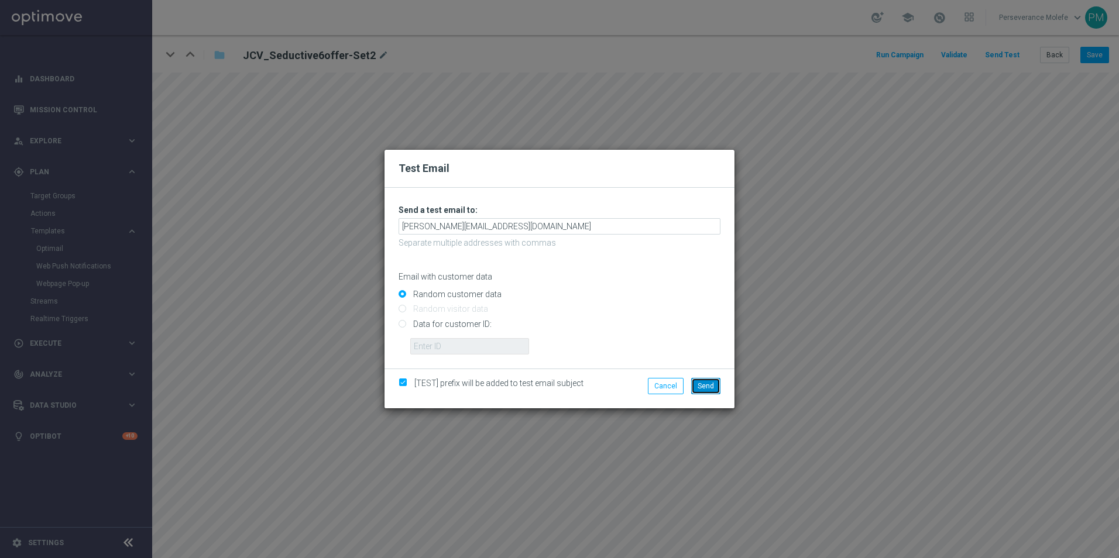
click at [708, 385] on span "Send" at bounding box center [705, 386] width 16 height 8
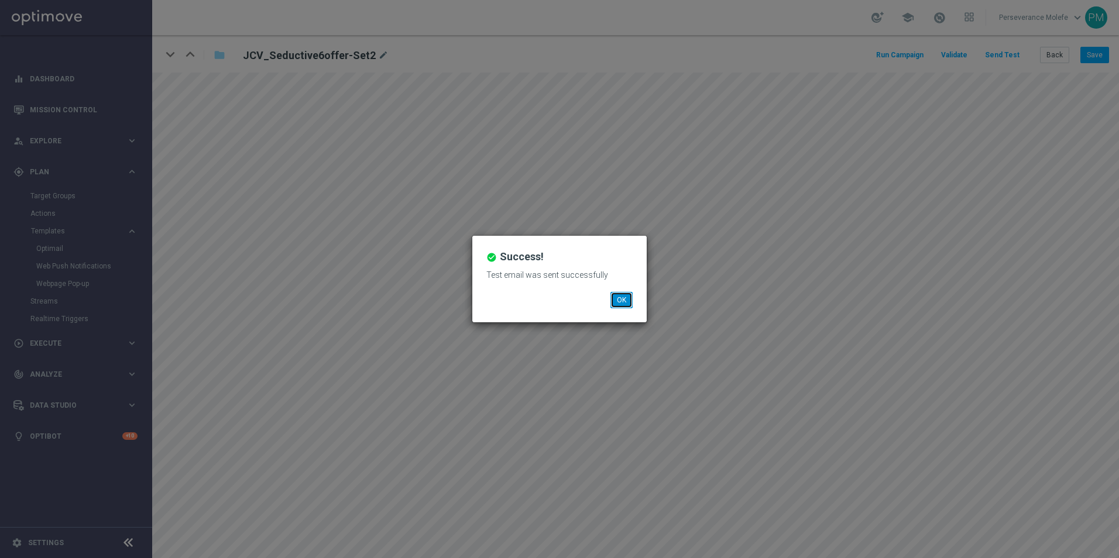
click at [616, 297] on button "OK" at bounding box center [621, 300] width 22 height 16
